Goal: Information Seeking & Learning: Find specific fact

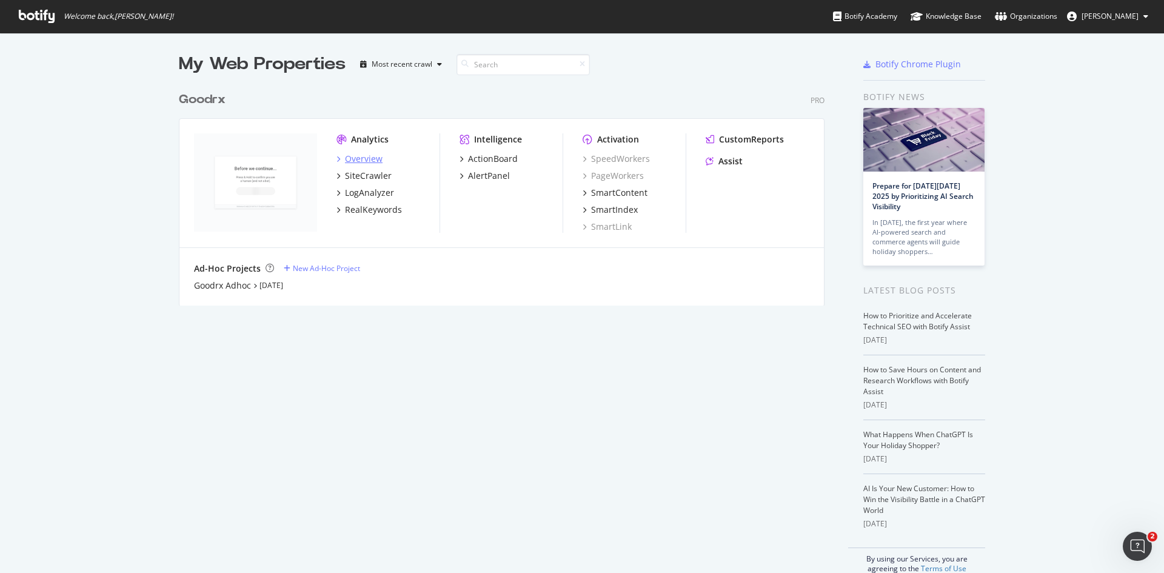
click at [361, 158] on div "Overview" at bounding box center [364, 159] width 38 height 12
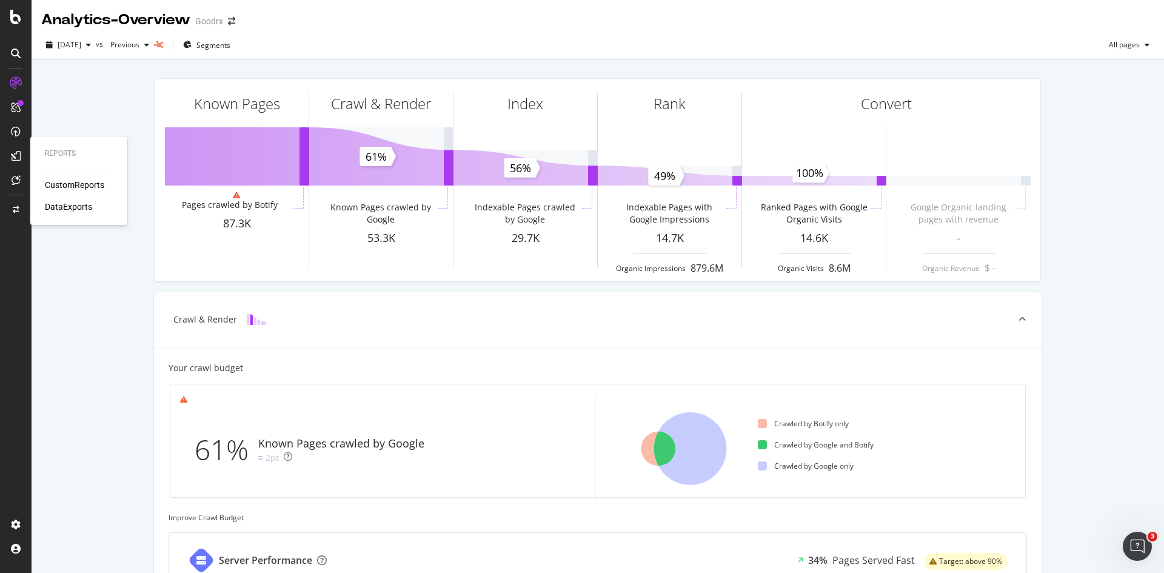
click at [60, 184] on div "CustomReports" at bounding box center [74, 185] width 59 height 12
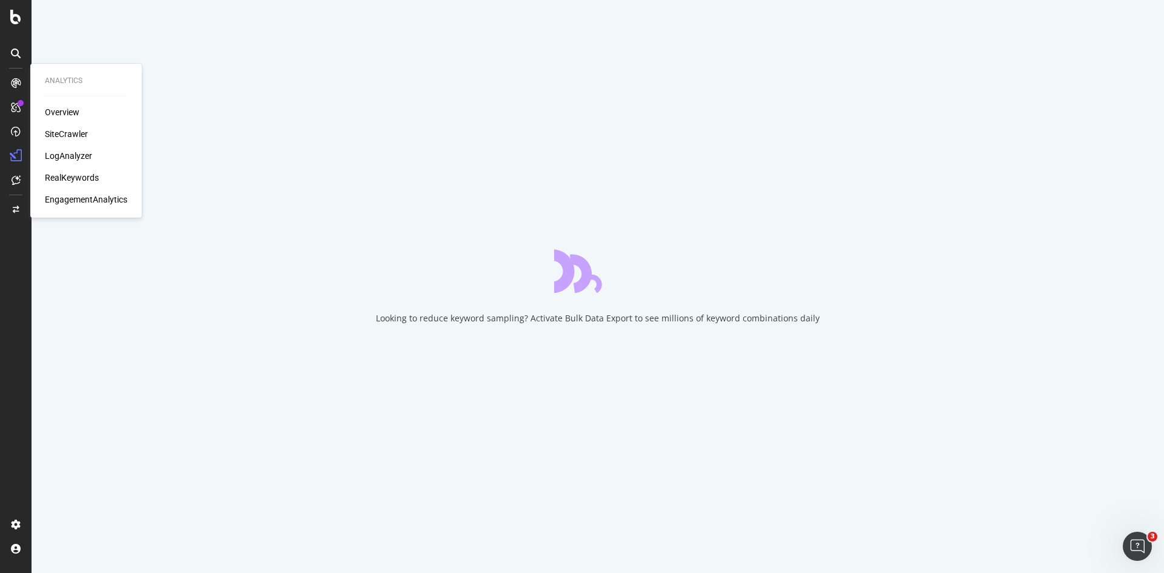
click at [13, 81] on icon at bounding box center [16, 83] width 10 height 10
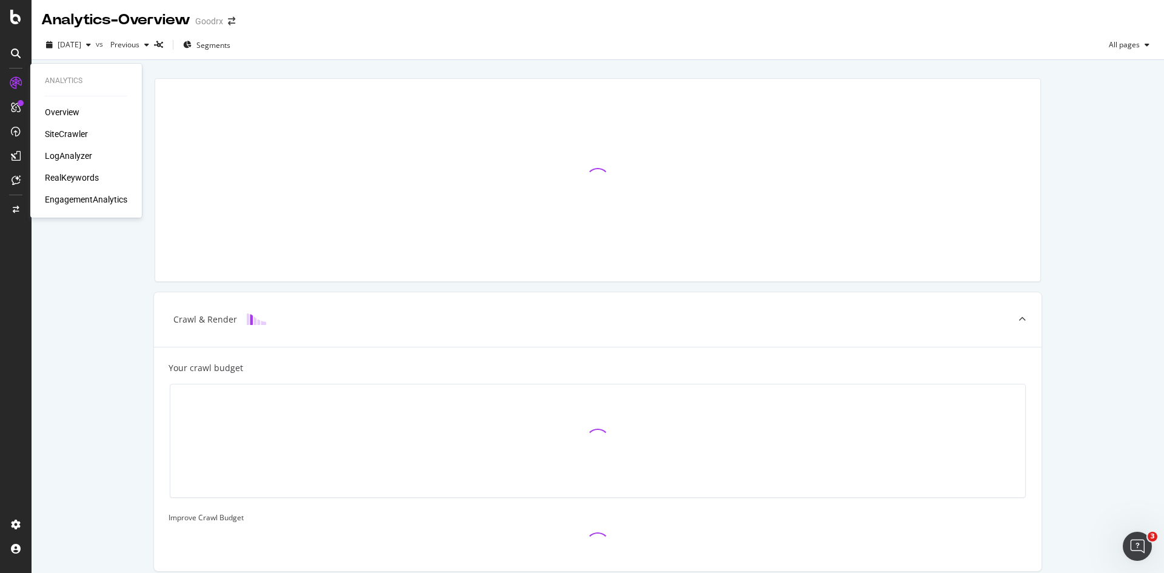
click at [61, 112] on div "Overview" at bounding box center [62, 112] width 35 height 12
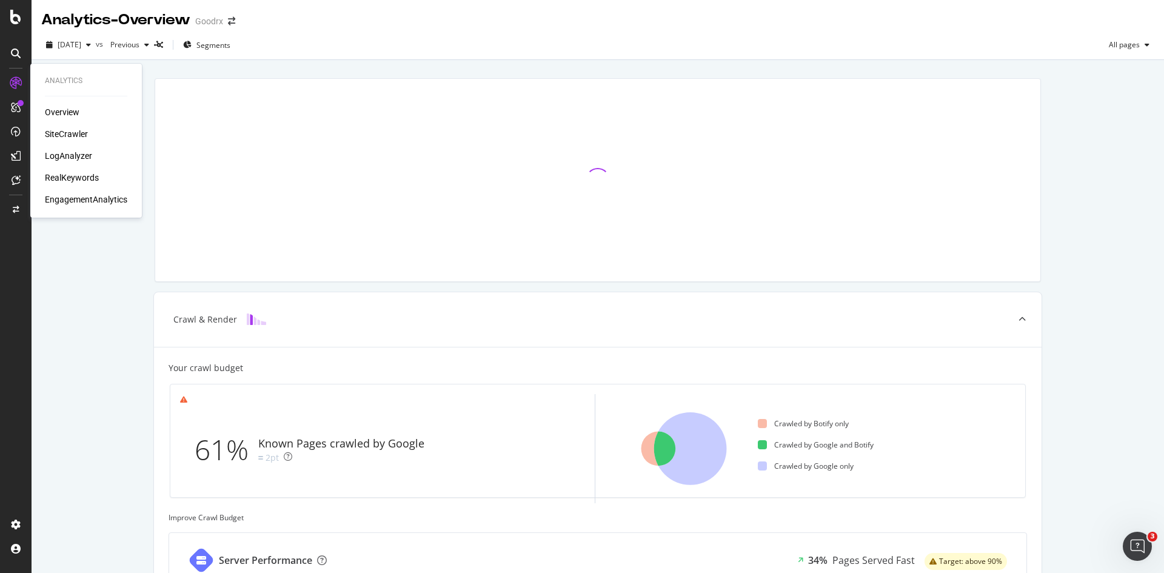
click at [82, 132] on div "SiteCrawler" at bounding box center [66, 134] width 43 height 12
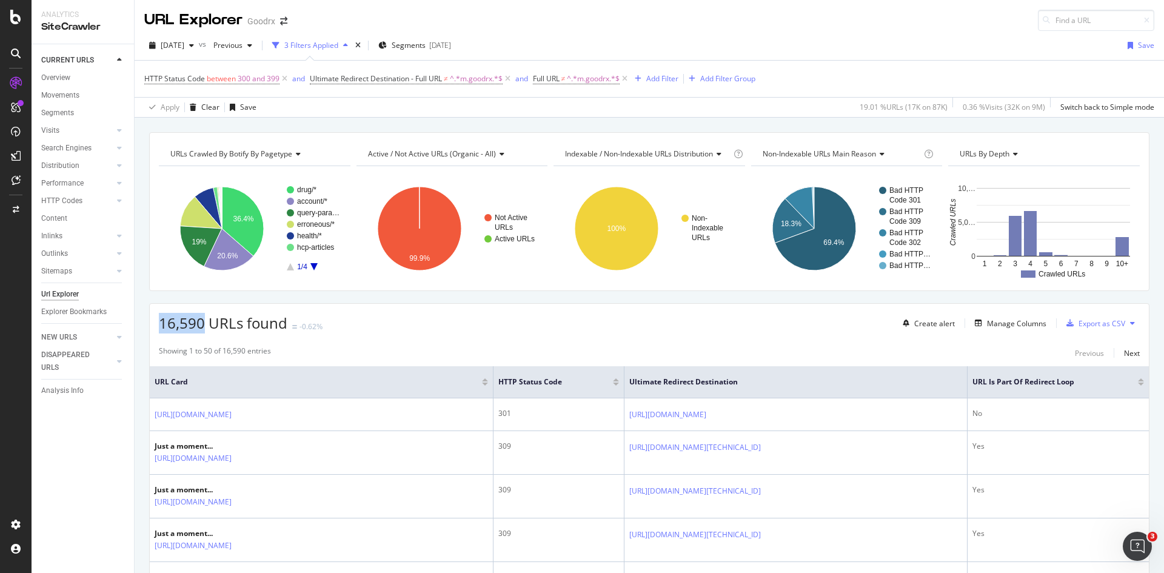
drag, startPoint x: 204, startPoint y: 321, endPoint x: 161, endPoint y: 325, distance: 43.8
click at [161, 325] on span "16,590 URLs found" at bounding box center [223, 323] width 128 height 20
copy span "16,590"
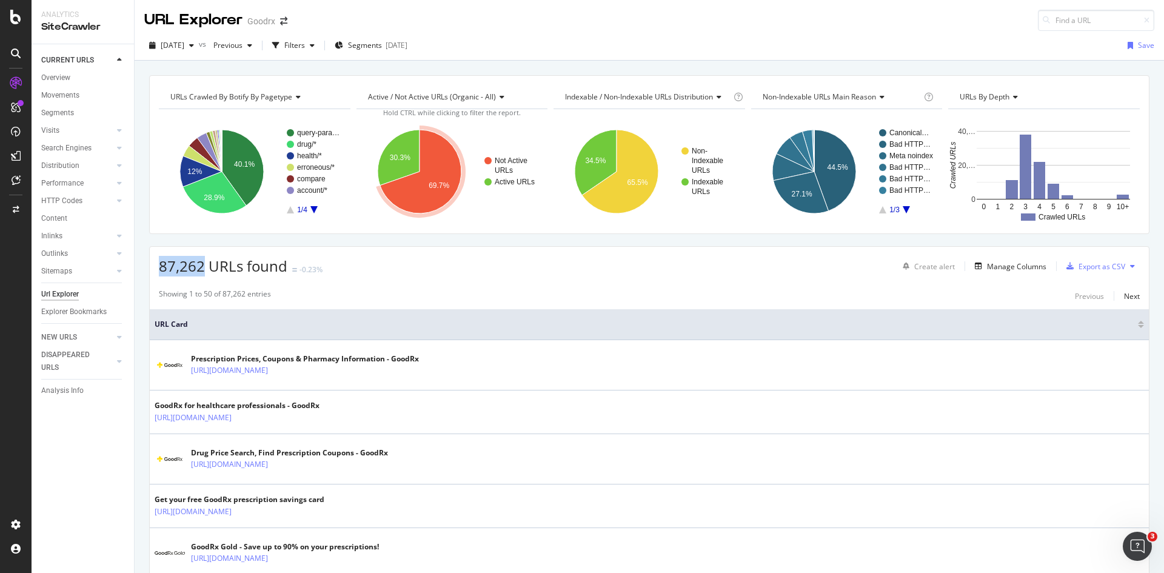
drag, startPoint x: 161, startPoint y: 264, endPoint x: 205, endPoint y: 275, distance: 45.6
click at [205, 275] on span "87,262 URLs found" at bounding box center [223, 266] width 128 height 20
copy span "87,262"
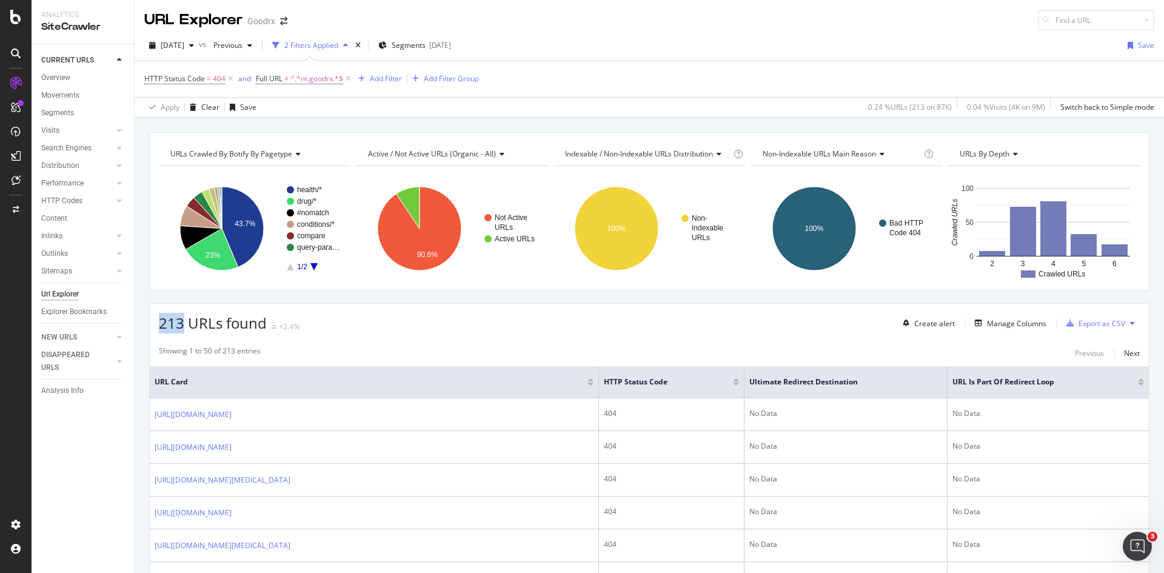
drag, startPoint x: 183, startPoint y: 322, endPoint x: 160, endPoint y: 325, distance: 23.3
click at [160, 325] on span "213 URLs found" at bounding box center [213, 323] width 108 height 20
copy span "213"
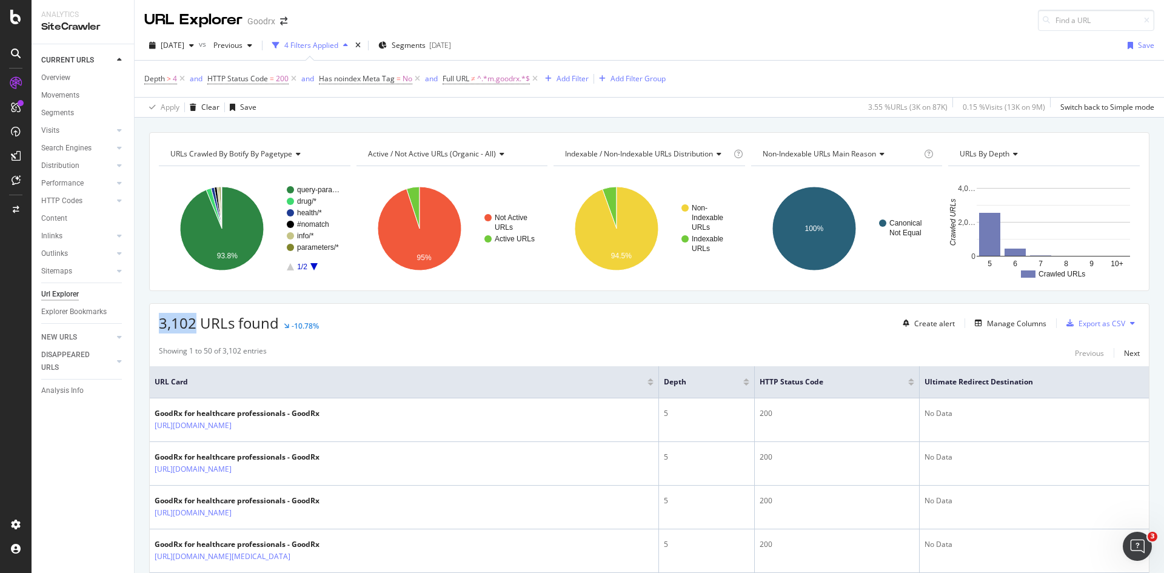
drag, startPoint x: 195, startPoint y: 325, endPoint x: 139, endPoint y: 328, distance: 55.8
copy span "3,102"
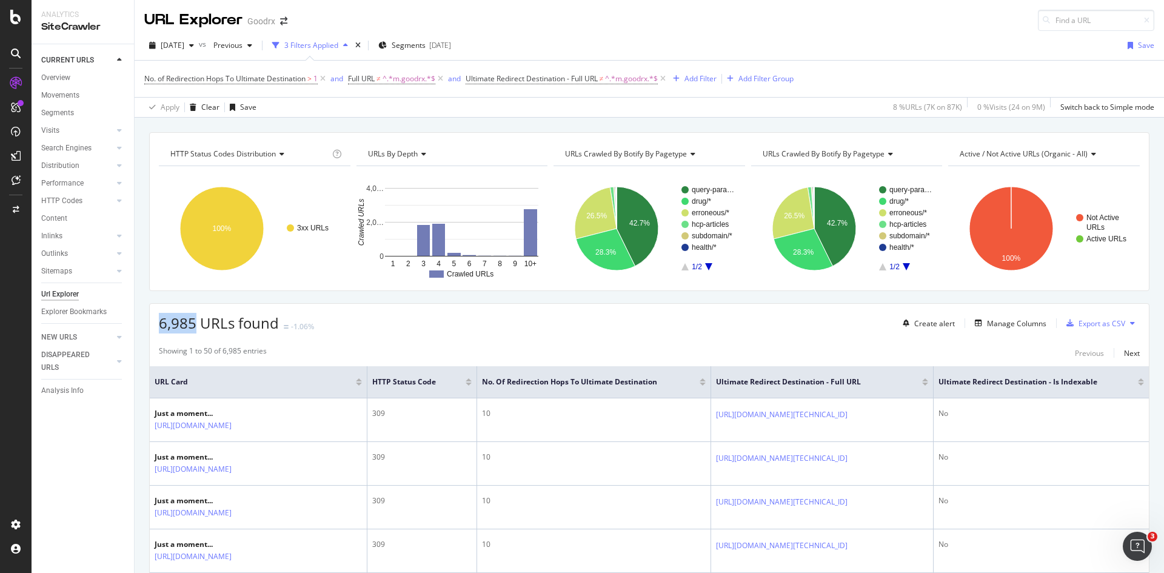
drag, startPoint x: 198, startPoint y: 325, endPoint x: 159, endPoint y: 325, distance: 38.8
click at [159, 325] on span "6,985 URLs found" at bounding box center [219, 323] width 120 height 20
copy span "6,985"
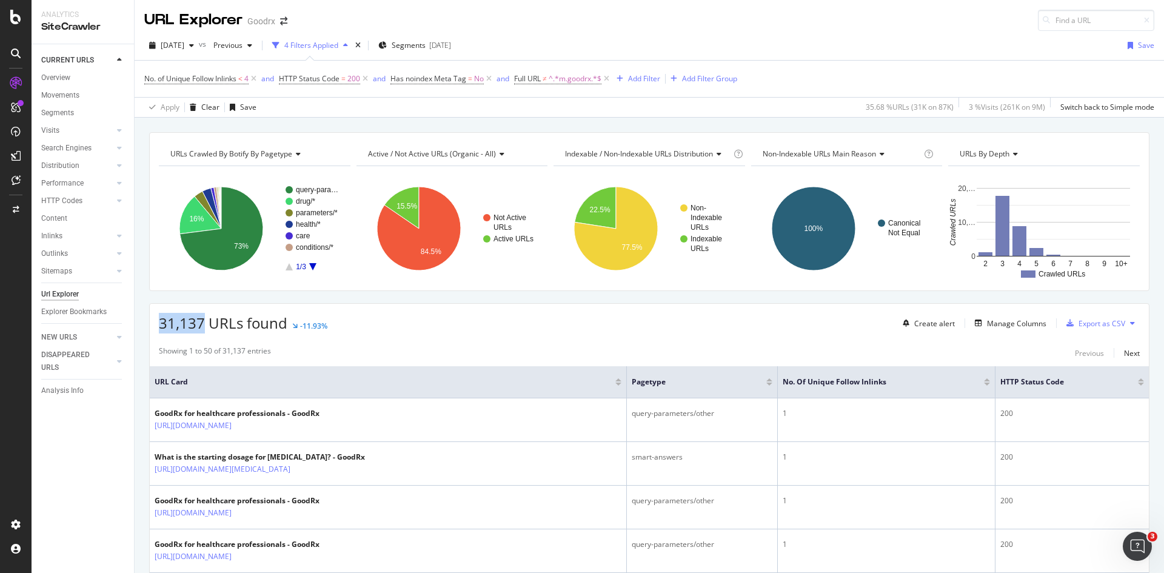
drag, startPoint x: 204, startPoint y: 325, endPoint x: 158, endPoint y: 327, distance: 46.7
click at [158, 327] on div "31,137 URLs found -11.93% Create alert Manage Columns Export as CSV" at bounding box center [649, 319] width 999 height 30
copy span "31,137"
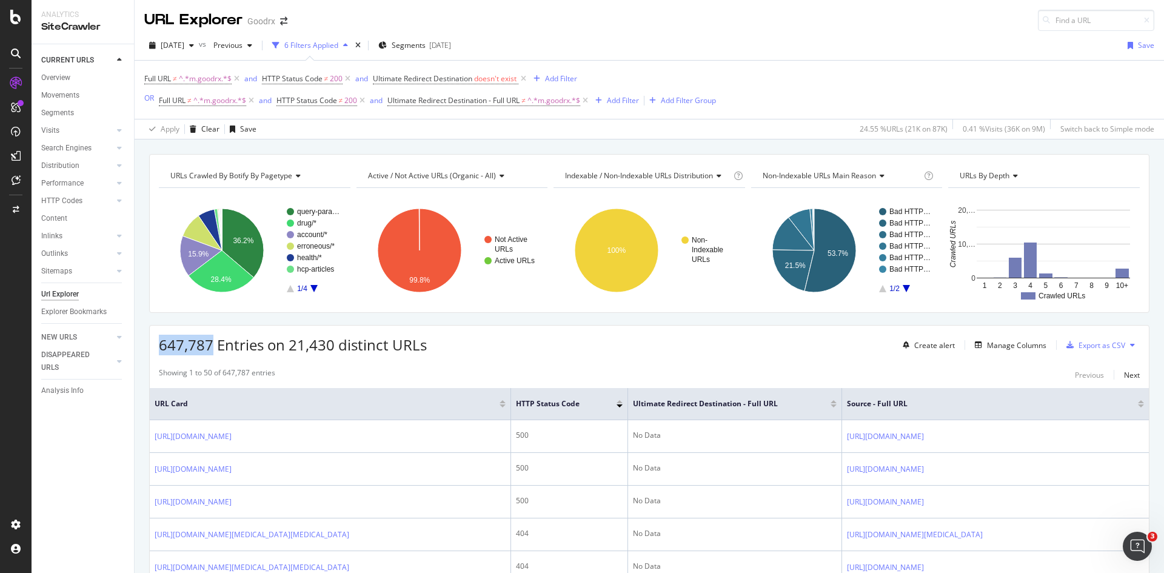
drag, startPoint x: 212, startPoint y: 341, endPoint x: 156, endPoint y: 346, distance: 55.4
click at [156, 346] on div "647,787 Entries on 21,430 distinct URLs Create alert Manage Columns Export as C…" at bounding box center [649, 340] width 999 height 30
copy span "647,787"
click at [348, 78] on icon at bounding box center [347, 79] width 10 height 12
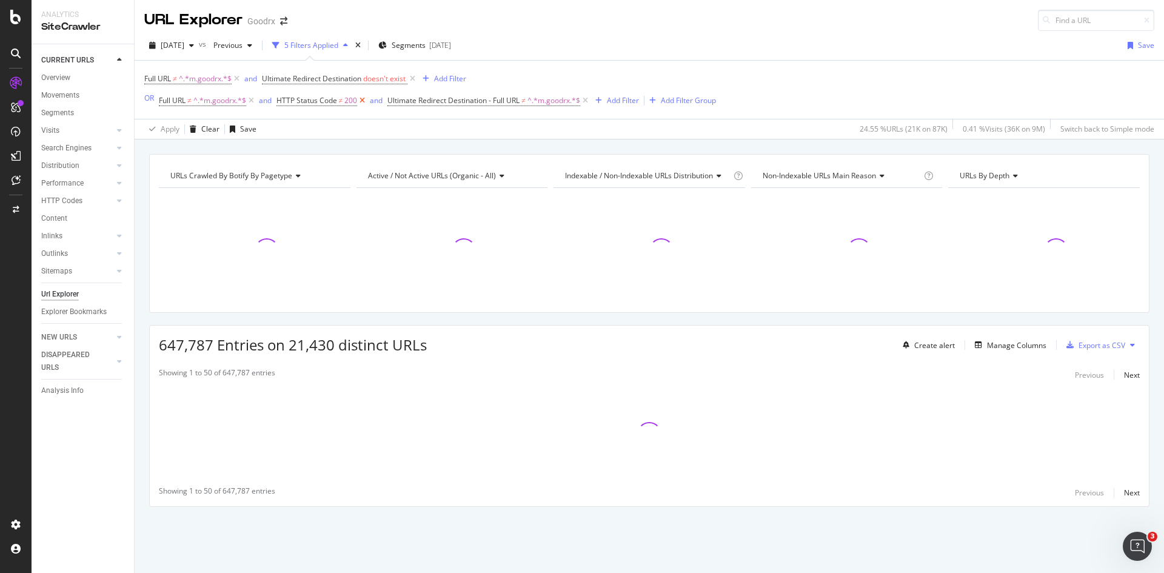
click at [364, 99] on icon at bounding box center [362, 101] width 10 height 12
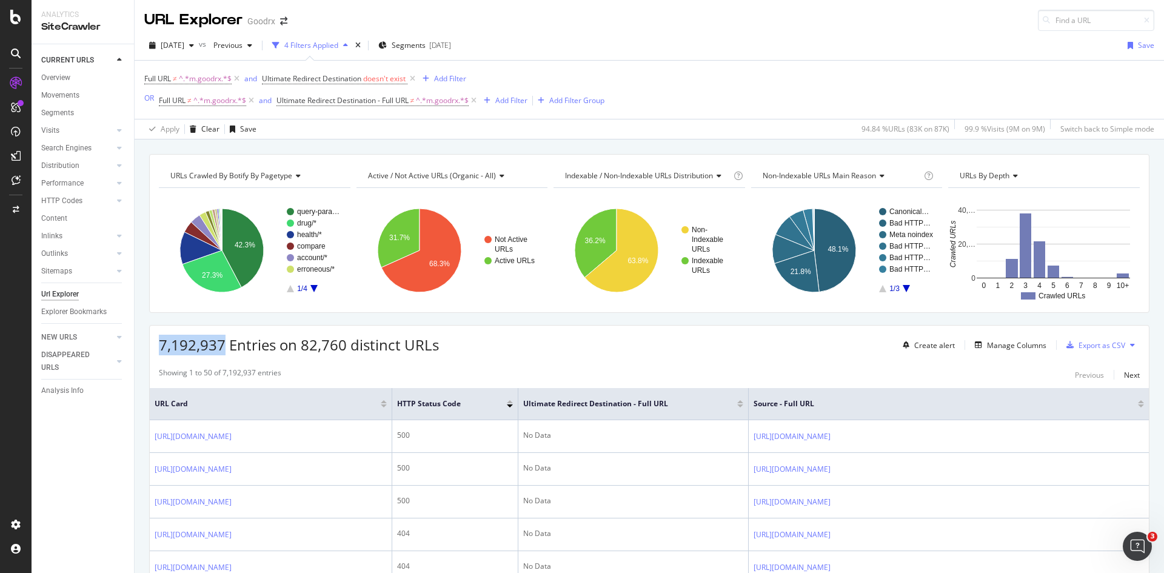
drag, startPoint x: 224, startPoint y: 347, endPoint x: 158, endPoint y: 345, distance: 66.1
click at [158, 345] on div "7,192,937 Entries on 82,760 distinct URLs Create alert Manage Columns Export as…" at bounding box center [649, 340] width 999 height 30
copy span "7,192,937"
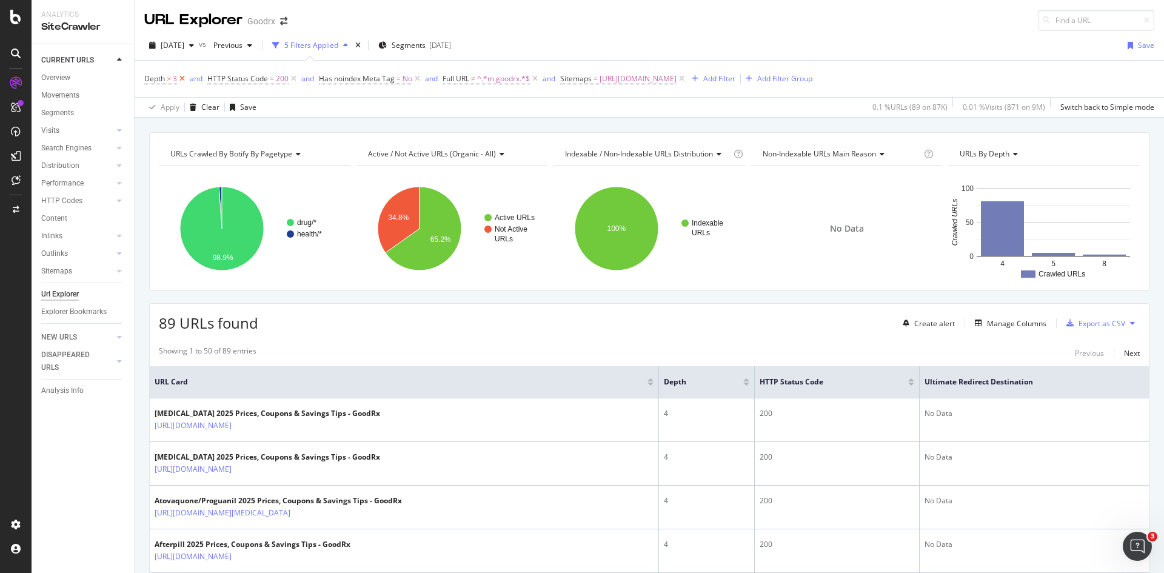
click at [181, 80] on icon at bounding box center [182, 79] width 10 height 12
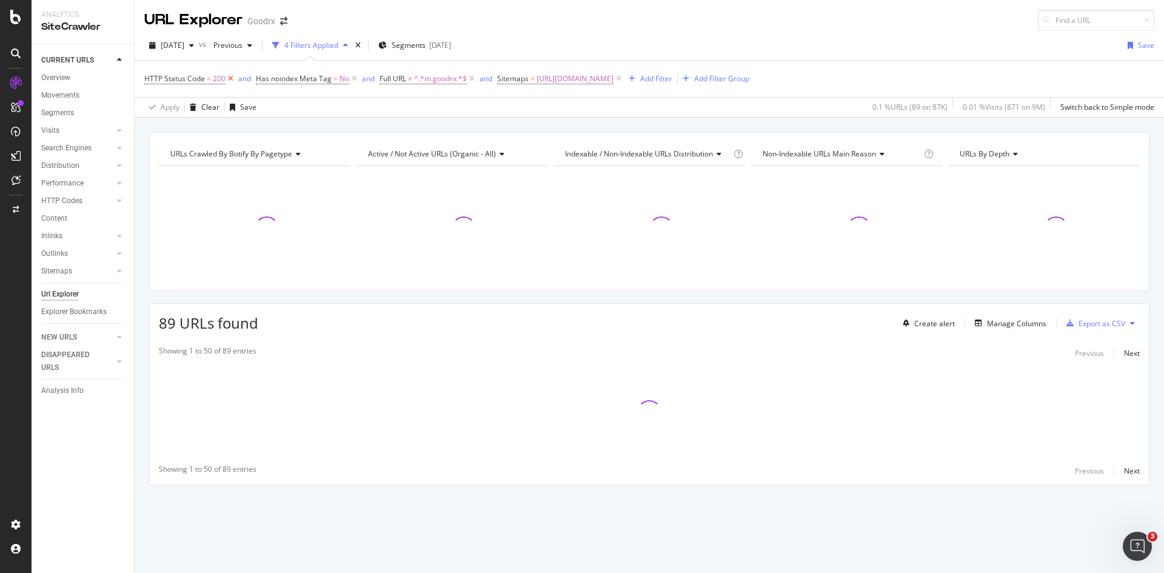
click at [230, 79] on icon at bounding box center [230, 79] width 10 height 12
click at [230, 79] on span "No" at bounding box center [233, 78] width 10 height 17
click at [347, 101] on div "Apply Clear Save 0.1 % URLs ( 89 on 87K ) 0.01 % Visits ( 871 on 9M ) Switch ba…" at bounding box center [649, 107] width 1029 height 20
click at [244, 81] on icon at bounding box center [243, 79] width 10 height 12
click at [239, 81] on icon at bounding box center [237, 79] width 10 height 12
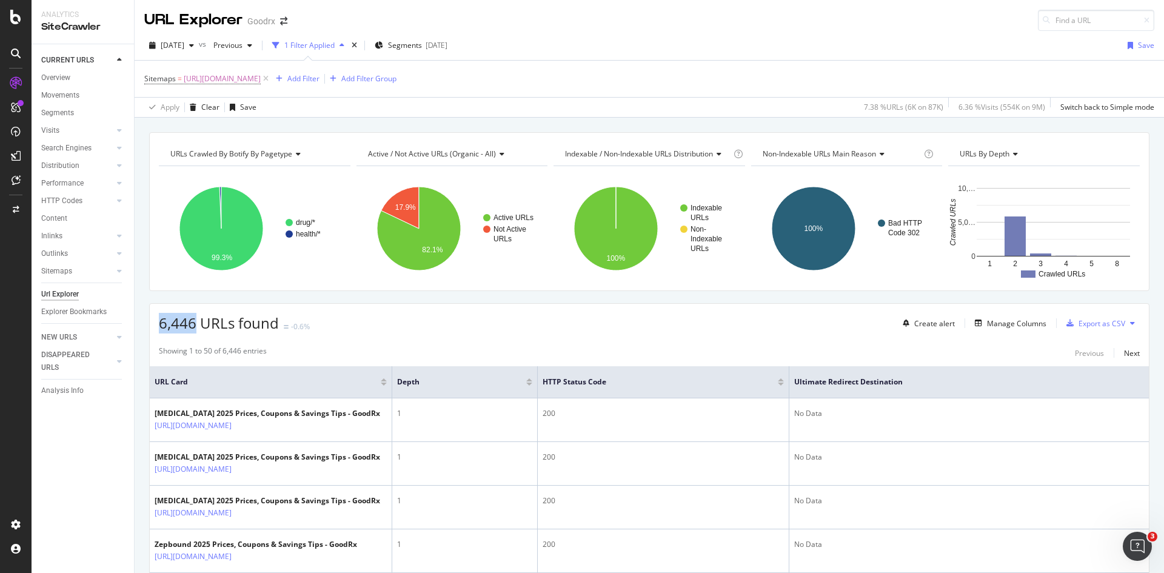
drag, startPoint x: 195, startPoint y: 322, endPoint x: 145, endPoint y: 321, distance: 49.7
drag, startPoint x: 195, startPoint y: 325, endPoint x: 161, endPoint y: 327, distance: 34.0
click at [161, 327] on span "6,447 URLs found" at bounding box center [219, 323] width 120 height 20
copy span "6,447"
